Goal: Transaction & Acquisition: Purchase product/service

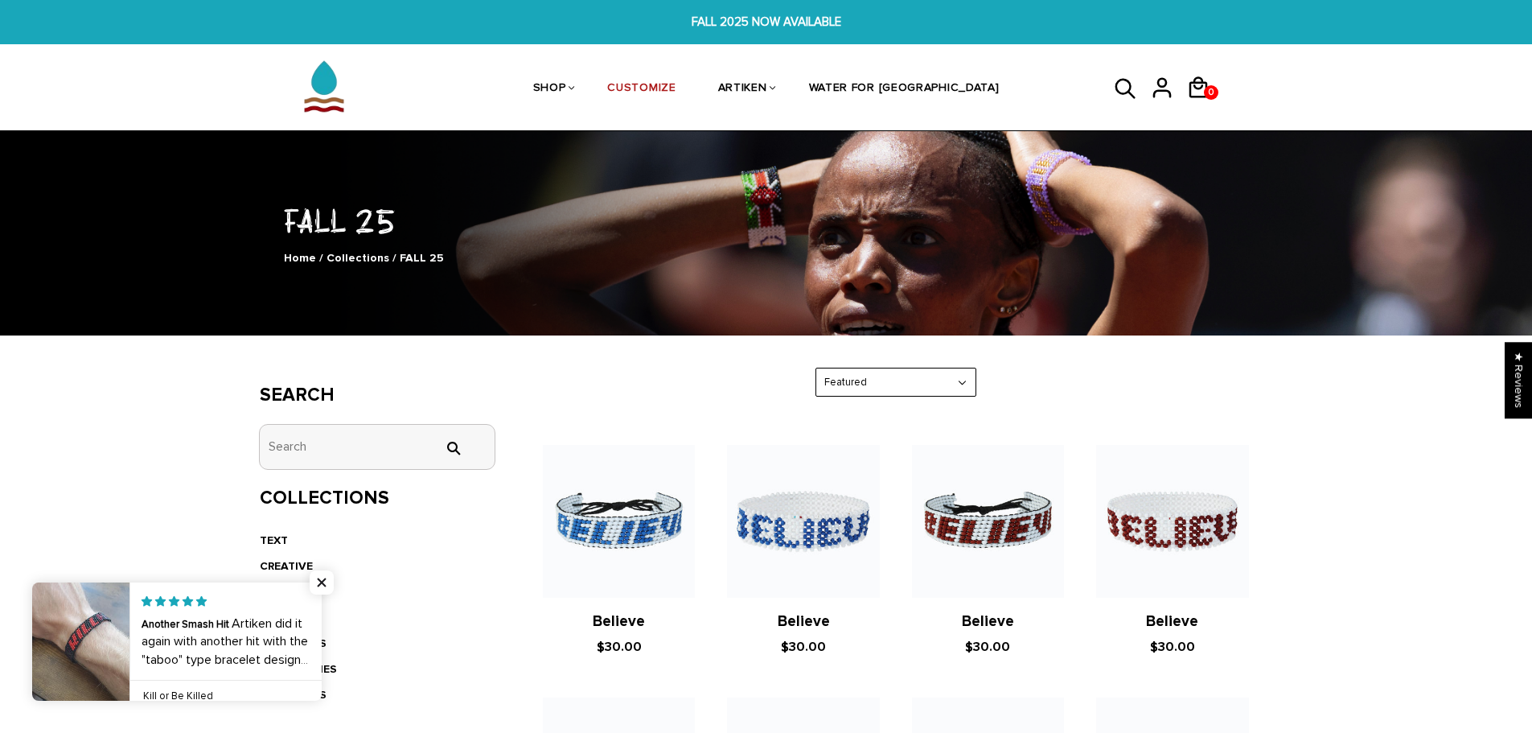
click at [319, 450] on input "tets" at bounding box center [378, 447] width 236 height 44
type input "[GEOGRAPHIC_DATA]"
click at [437, 441] on input "" at bounding box center [453, 448] width 32 height 14
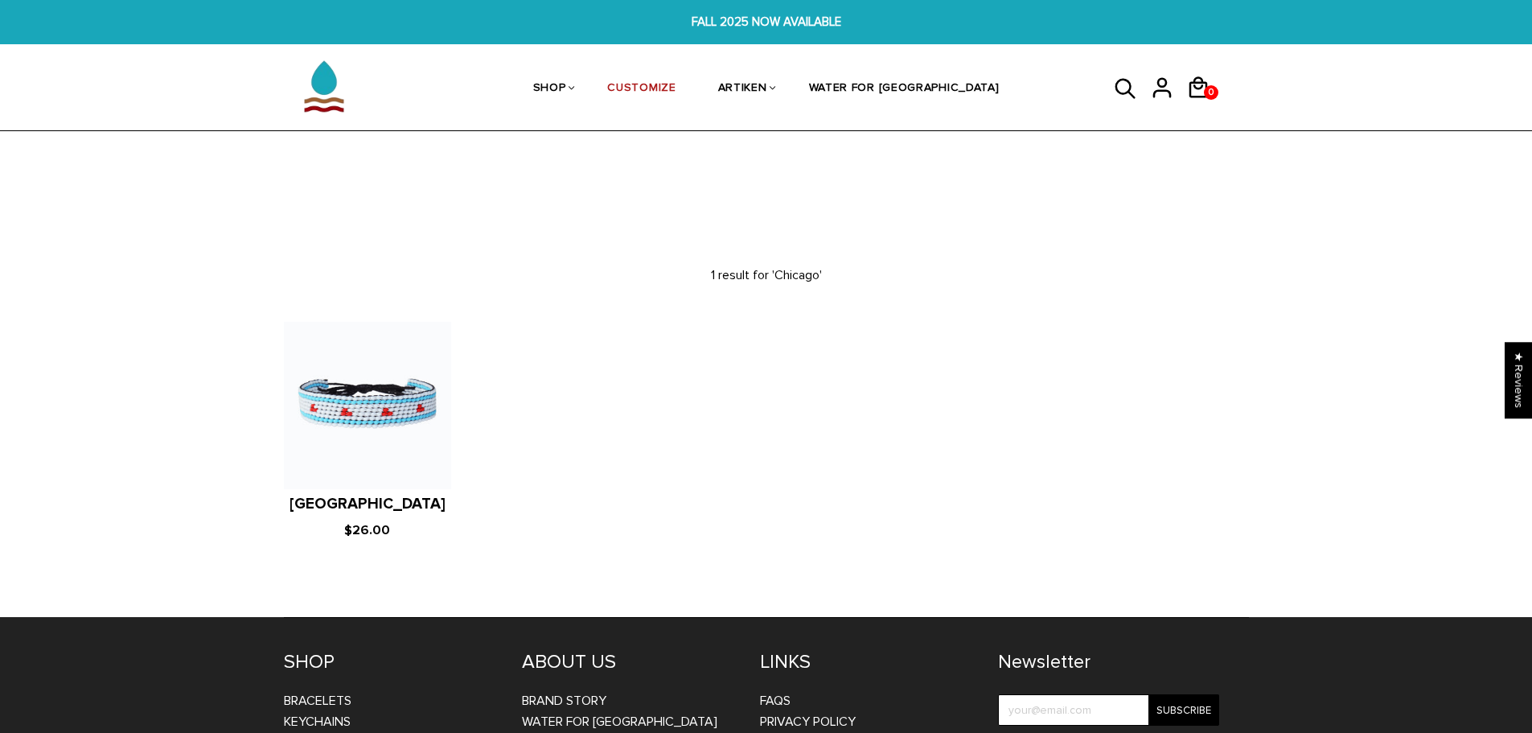
click at [369, 409] on figure at bounding box center [367, 405] width 167 height 167
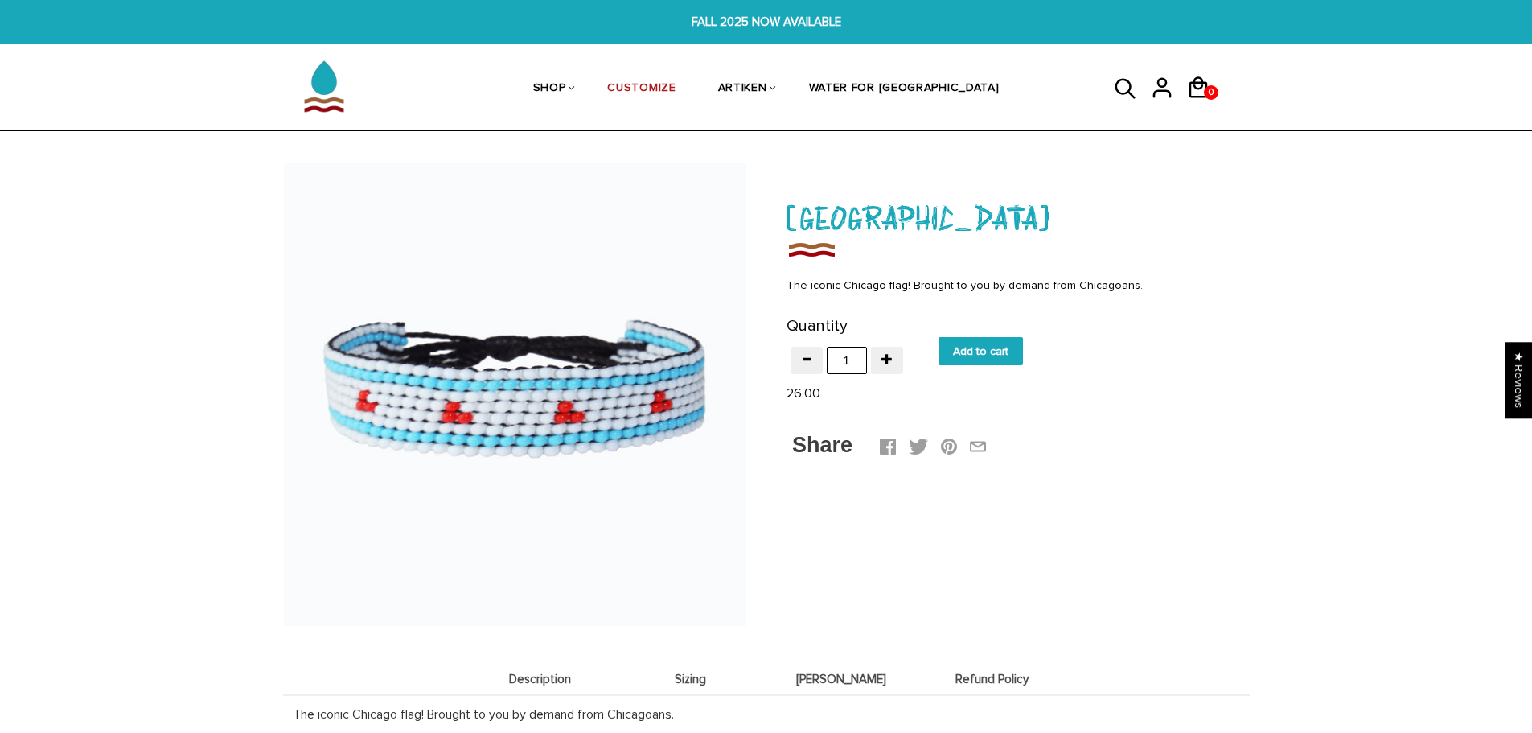
click at [979, 350] on input "Add to cart" at bounding box center [981, 351] width 84 height 28
type input "Add to cart"
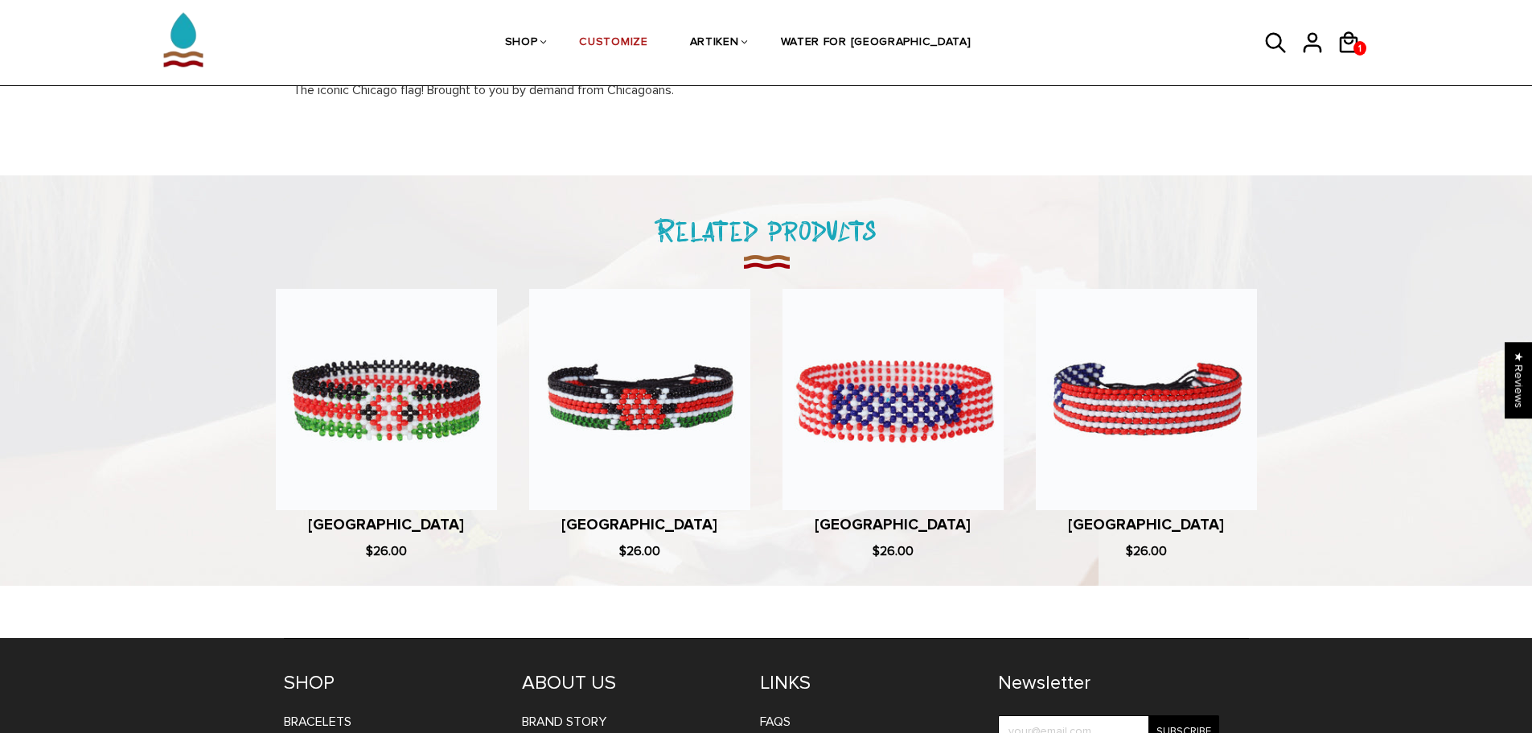
scroll to position [786, 0]
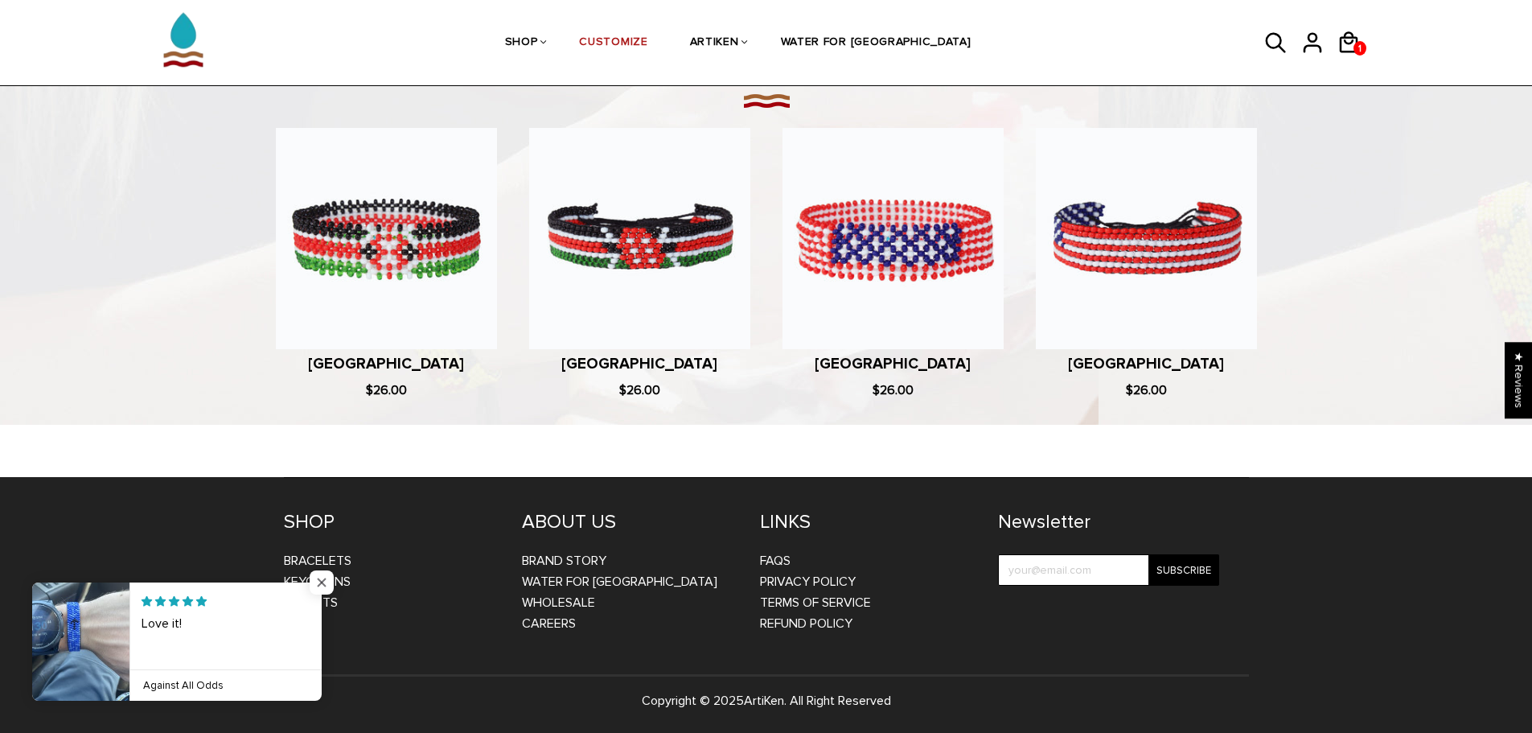
click at [320, 587] on span "Close popup widget" at bounding box center [322, 582] width 24 height 24
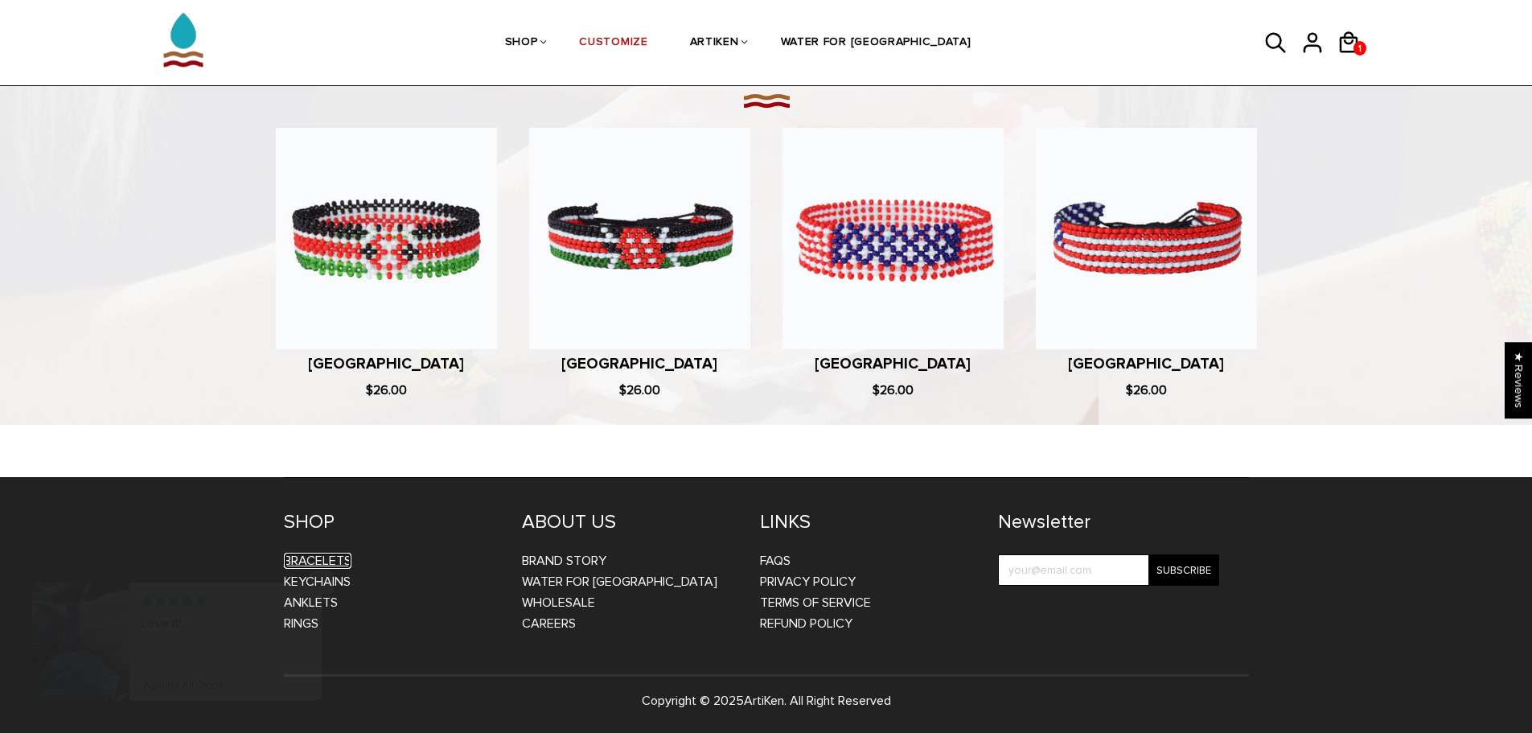
click at [327, 562] on link "Bracelets" at bounding box center [318, 561] width 68 height 16
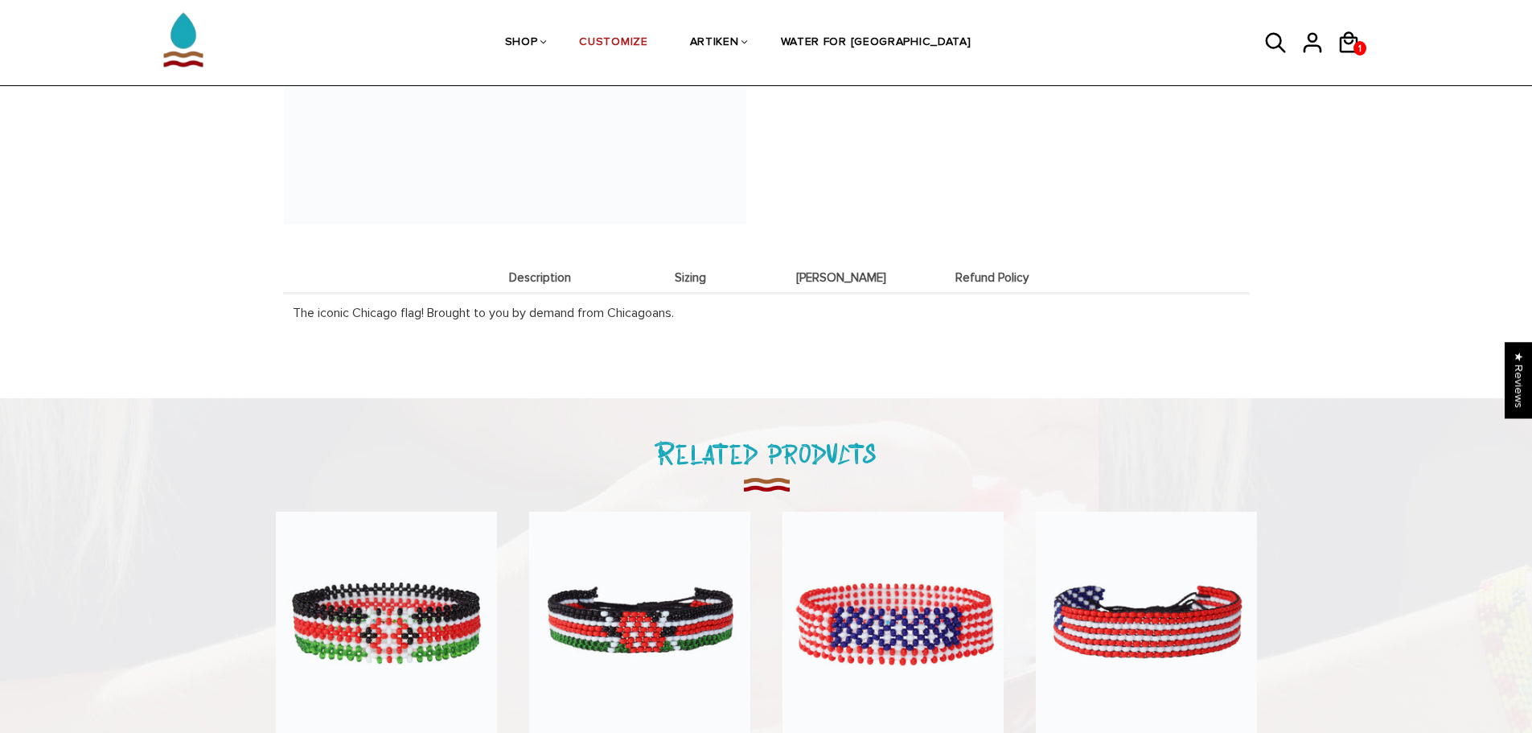
scroll to position [786, 0]
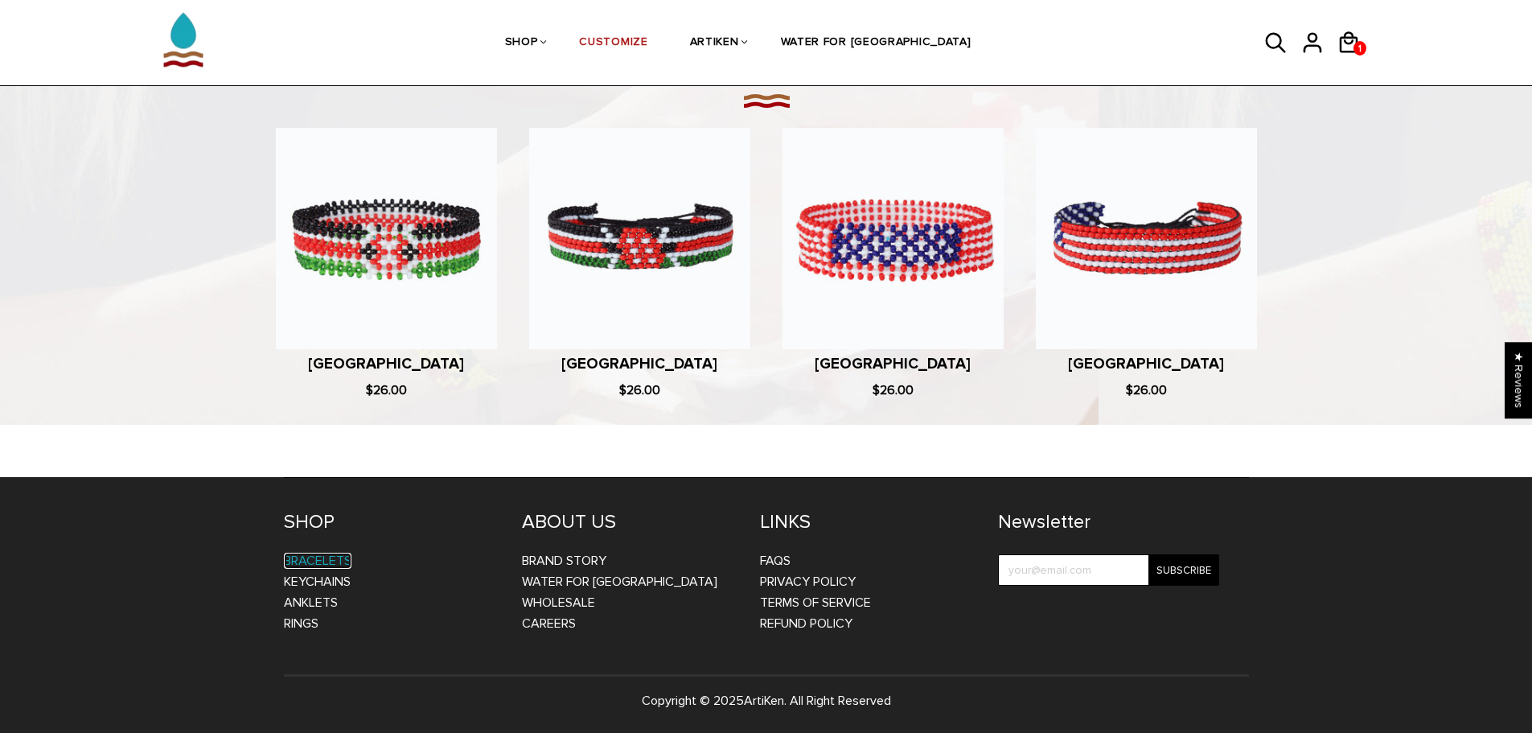
click at [339, 561] on link "Bracelets" at bounding box center [318, 561] width 68 height 16
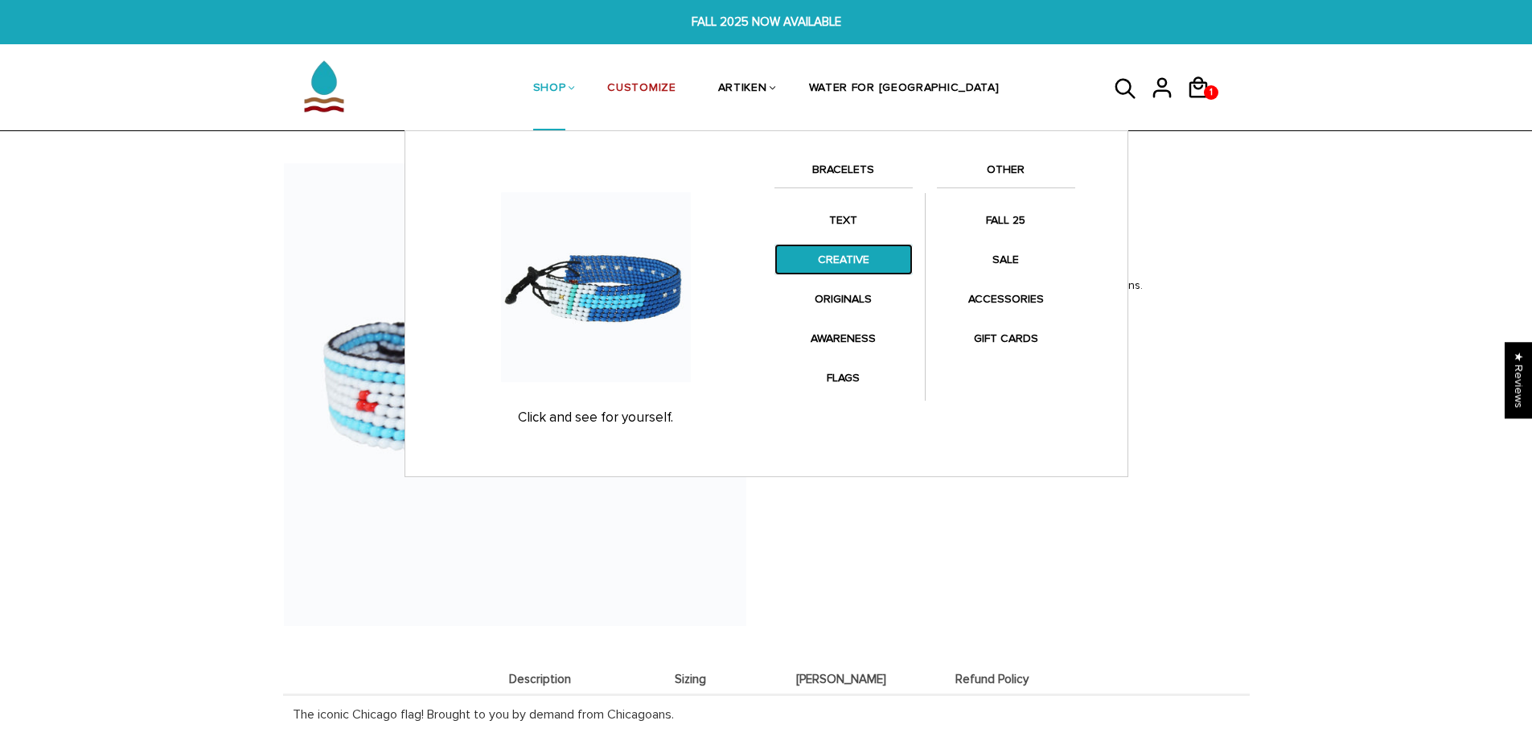
click at [836, 258] on link "CREATIVE" at bounding box center [844, 259] width 138 height 31
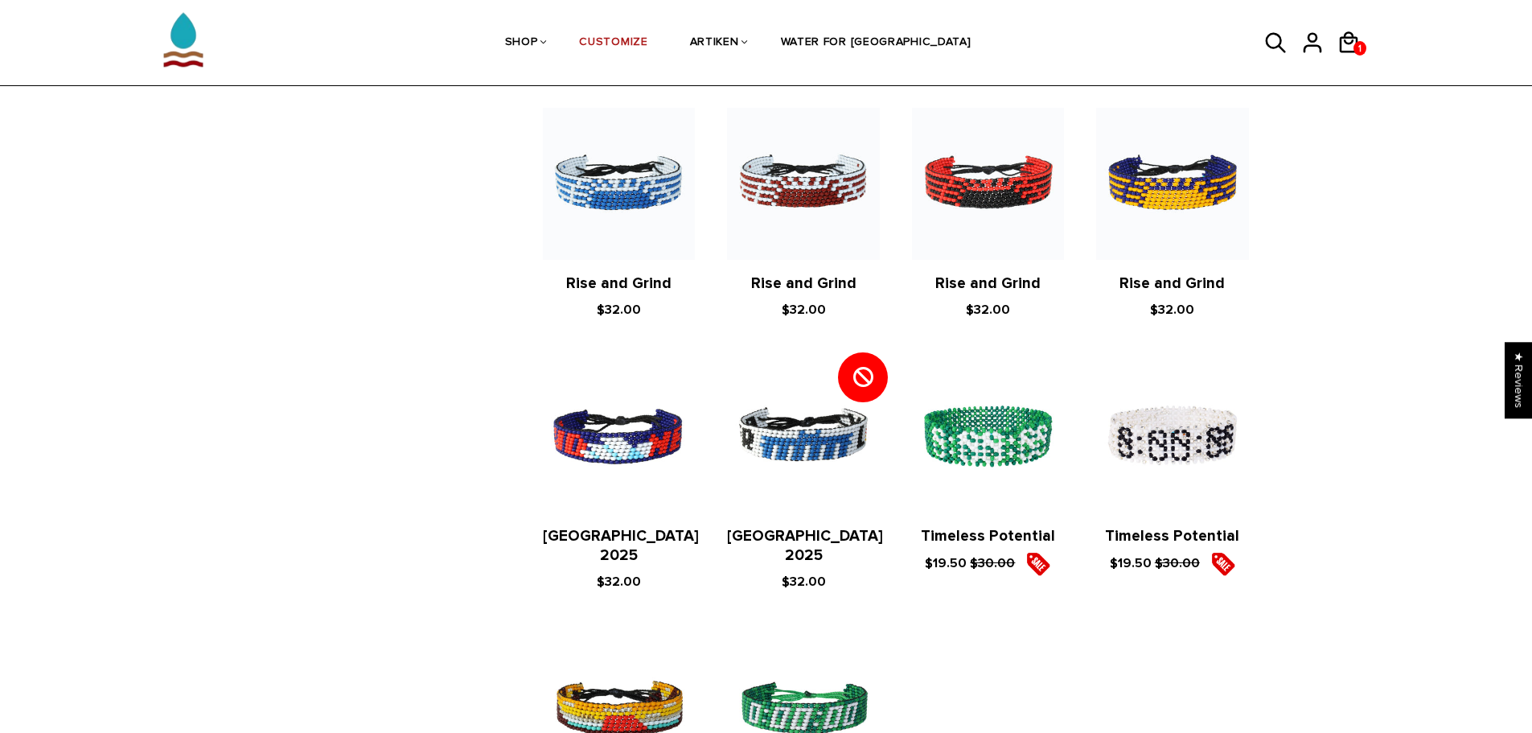
scroll to position [965, 0]
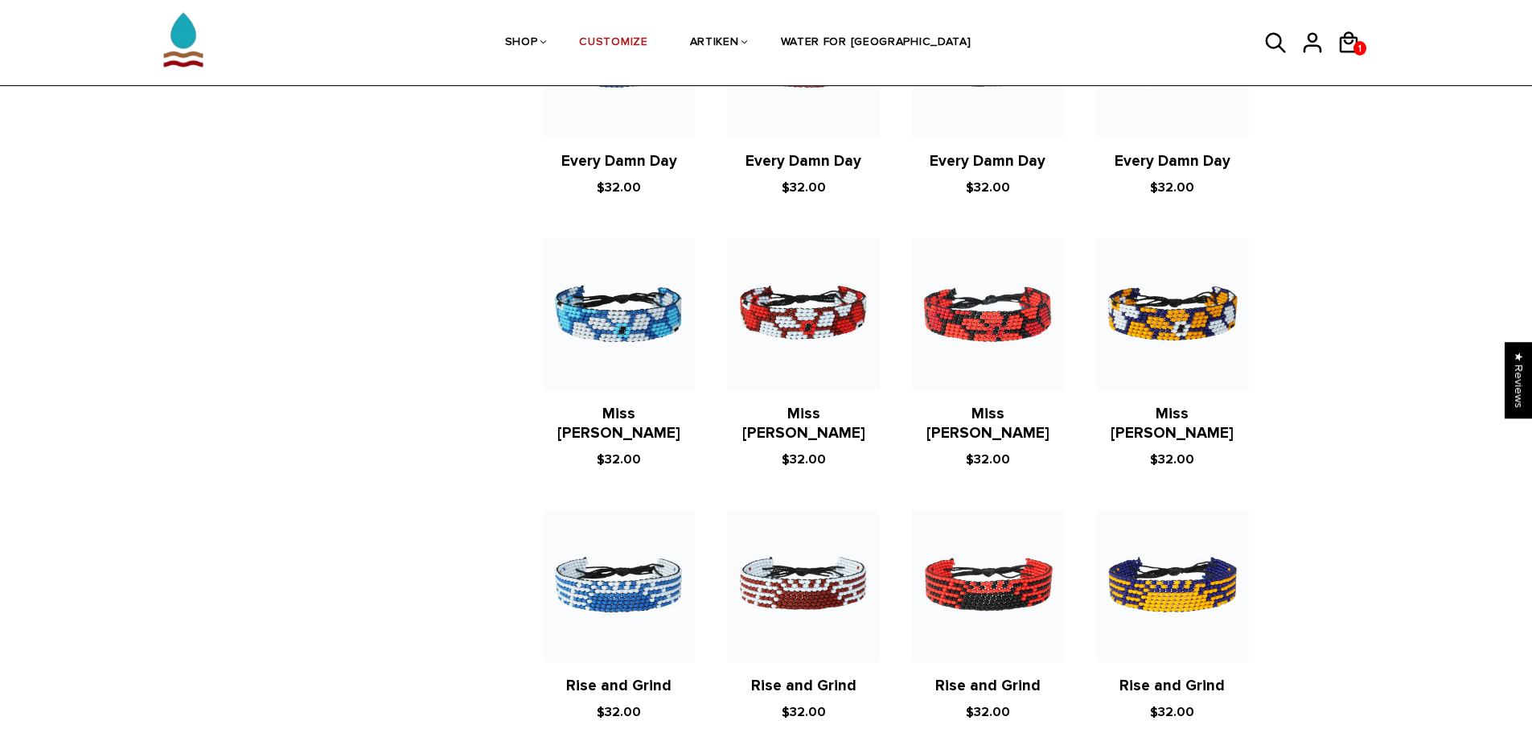
click at [1281, 46] on icon at bounding box center [1276, 43] width 24 height 39
click at [1270, 51] on icon at bounding box center [1276, 43] width 24 height 39
click at [1274, 35] on icon at bounding box center [1276, 43] width 24 height 39
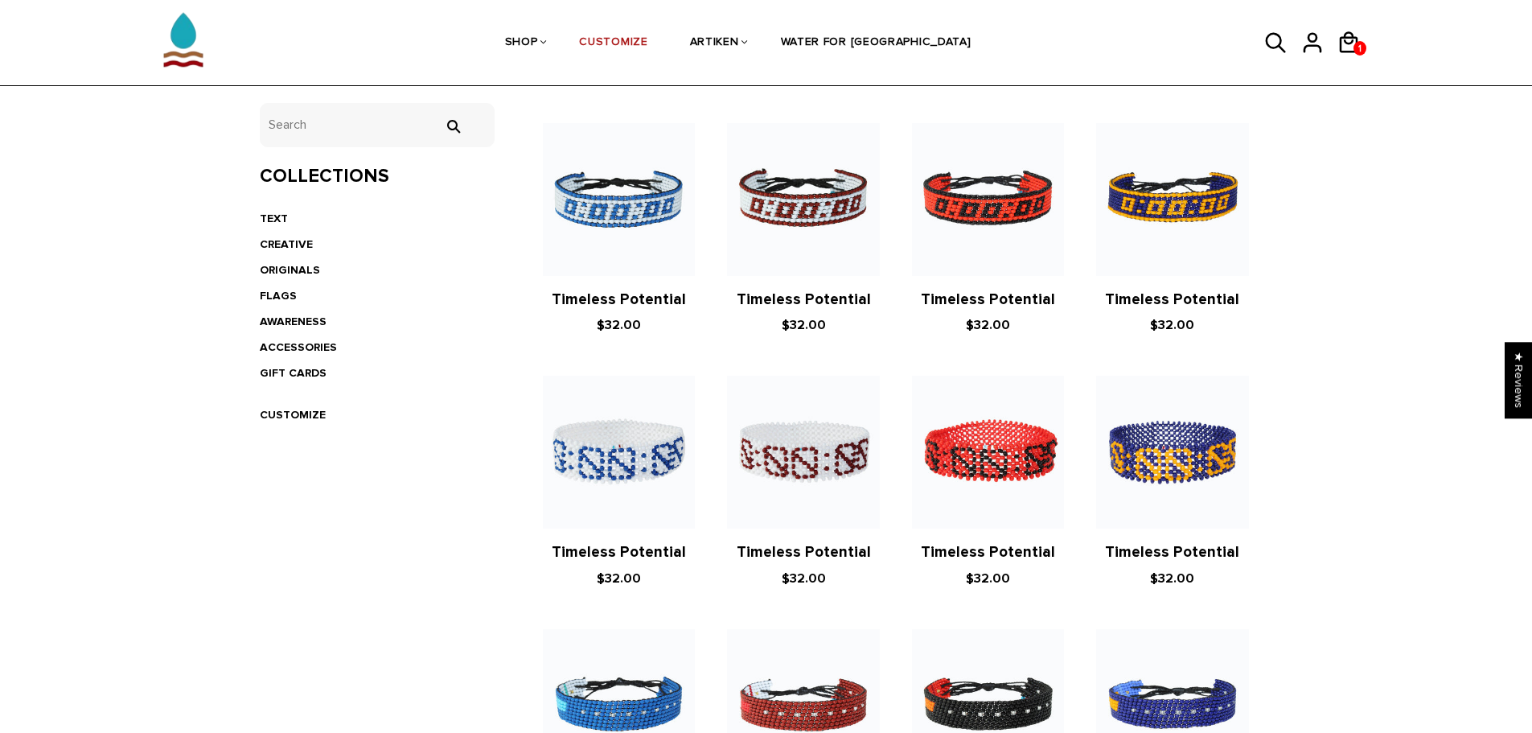
scroll to position [0, 0]
